Goal: Transaction & Acquisition: Purchase product/service

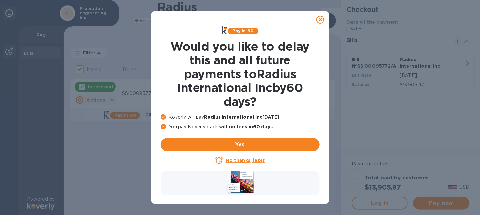
click at [242, 159] on u "No thanks, later" at bounding box center [245, 160] width 39 height 5
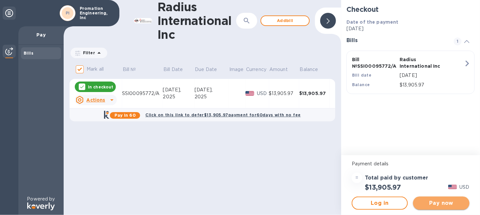
click at [441, 201] on span "Pay now" at bounding box center [441, 203] width 46 height 8
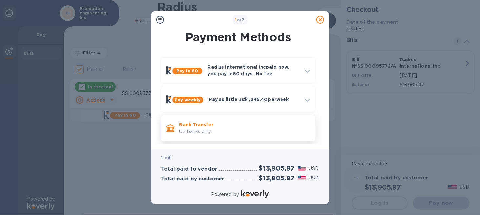
scroll to position [31, 0]
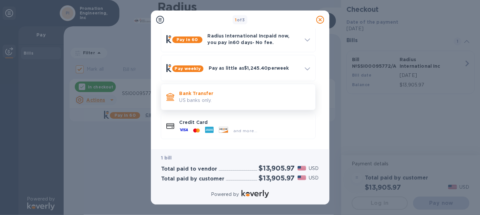
click at [184, 96] on p "Bank Transfer" at bounding box center [245, 93] width 131 height 7
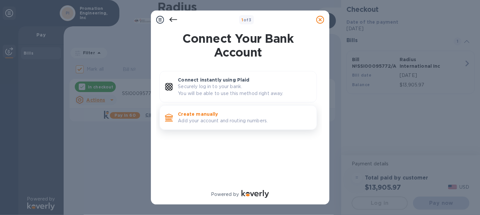
click at [211, 118] on p "Add your account and routing numbers." at bounding box center [244, 120] width 133 height 7
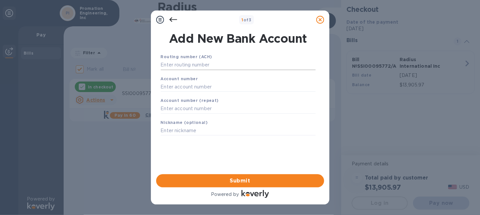
click at [173, 67] on input "text" at bounding box center [238, 65] width 155 height 10
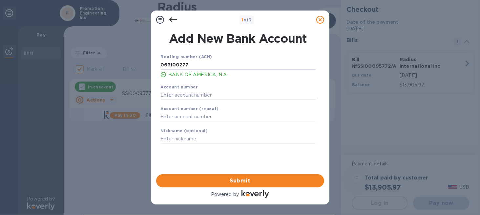
type input "063100277"
click at [174, 97] on input "text" at bounding box center [238, 95] width 155 height 10
type input "229011447310"
click at [167, 117] on input "text" at bounding box center [238, 117] width 155 height 10
type input "229011447310"
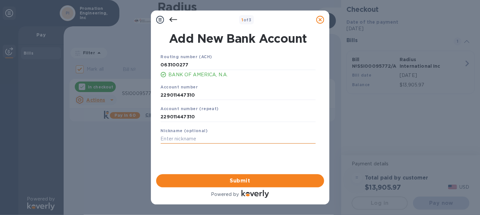
click at [180, 141] on input "text" at bounding box center [238, 139] width 155 height 10
type input "p"
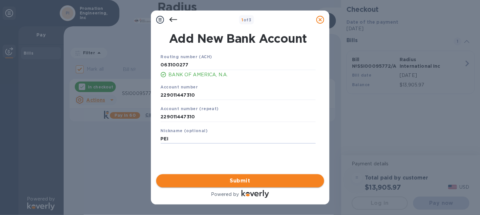
type input "PEI"
click at [224, 180] on span "Submit" at bounding box center [240, 181] width 158 height 8
